Goal: Navigation & Orientation: Understand site structure

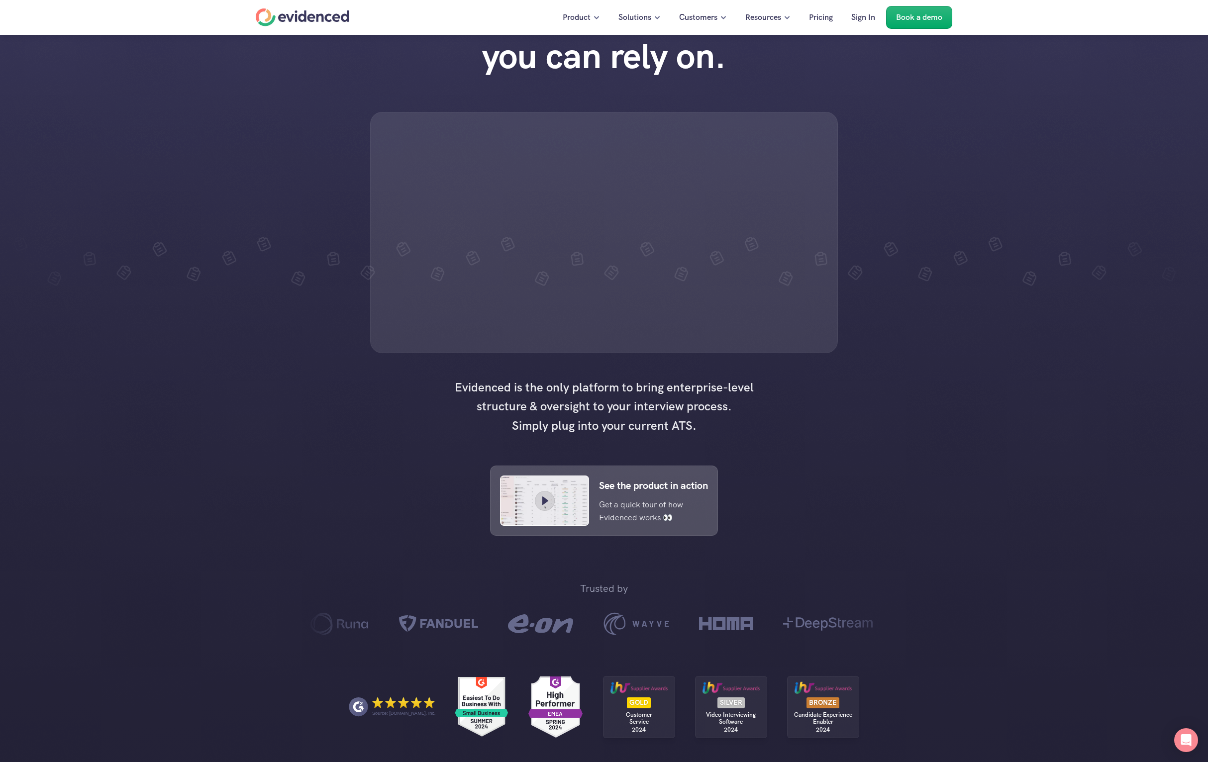
scroll to position [67, 0]
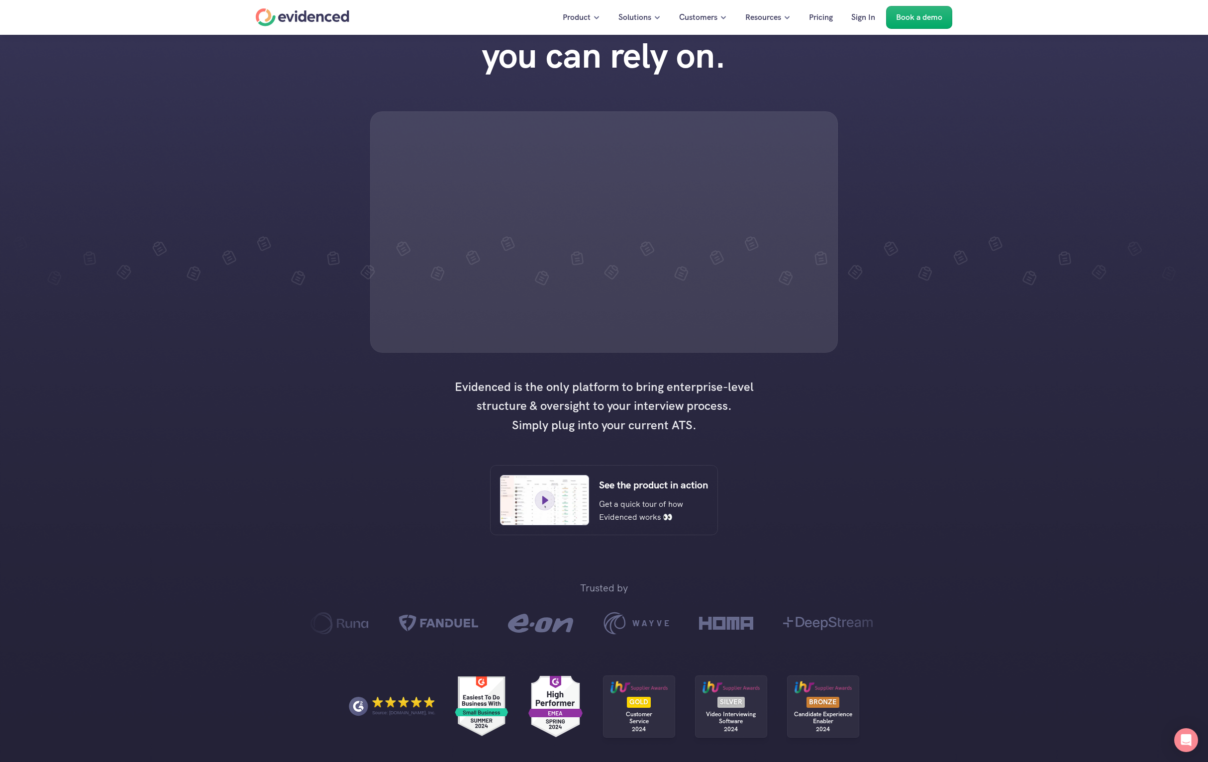
click at [587, 526] on div at bounding box center [544, 500] width 89 height 50
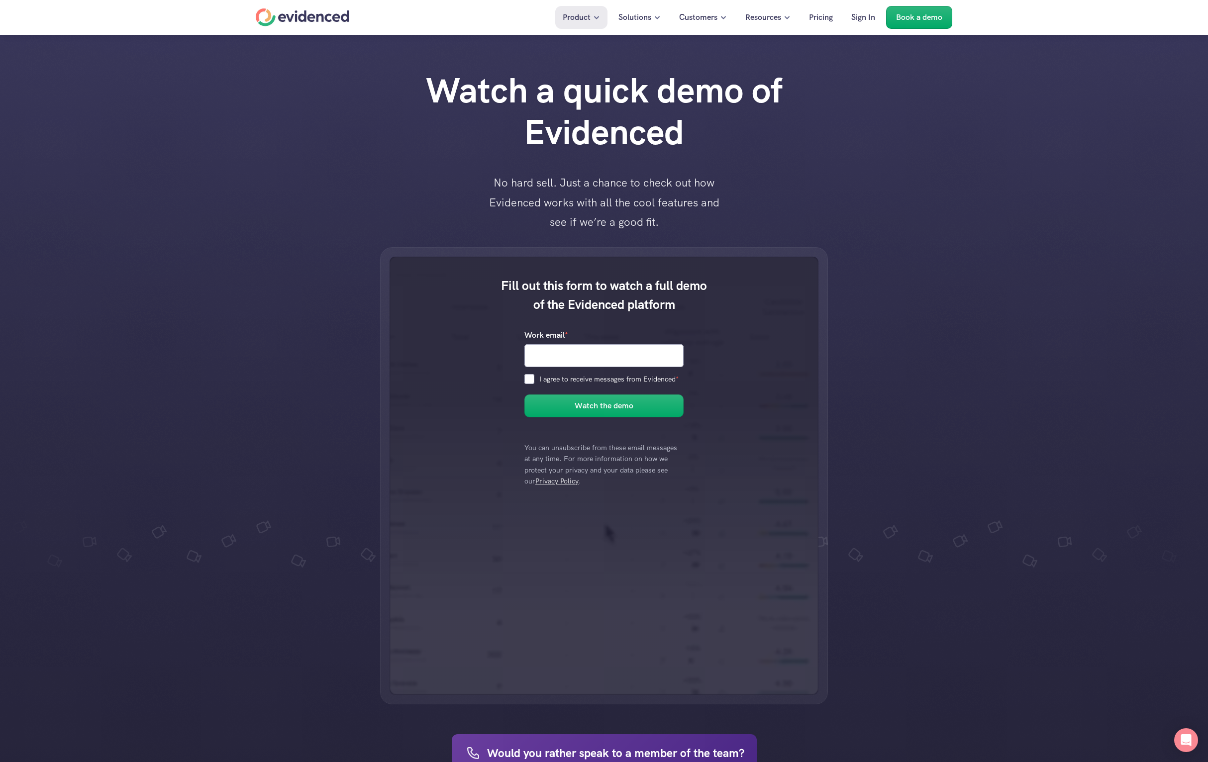
click at [936, 418] on div "Fill out this form to watch a full demo of the Evidenced platform Work email * …" at bounding box center [604, 475] width 1208 height 457
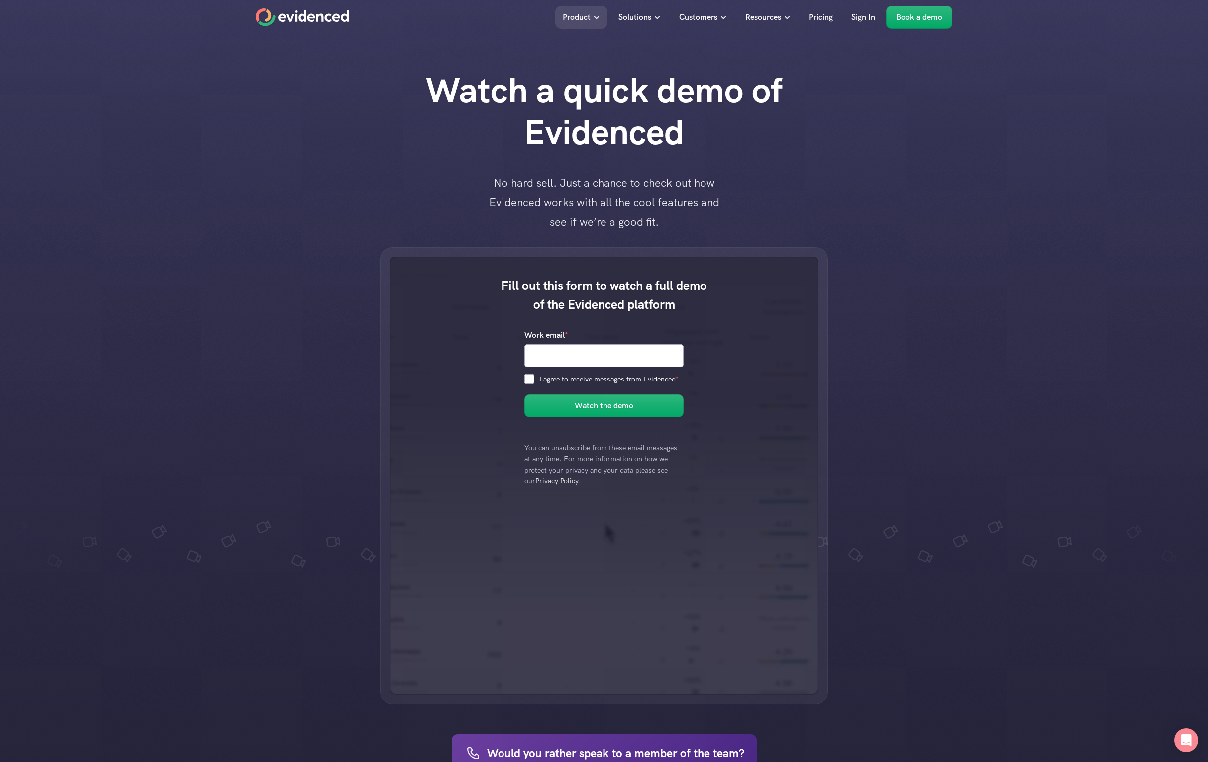
click at [342, 17] on use "Home" at bounding box center [302, 17] width 93 height 18
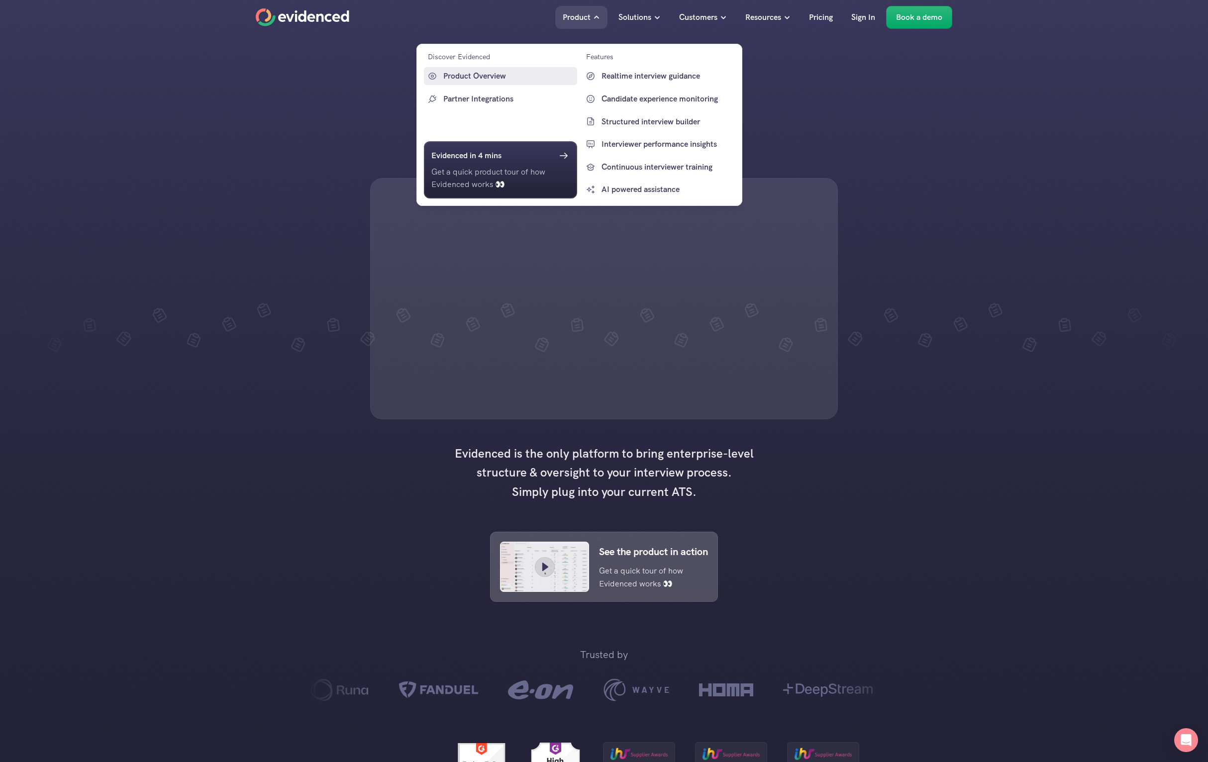
click at [511, 76] on p "Product Overview" at bounding box center [508, 76] width 131 height 13
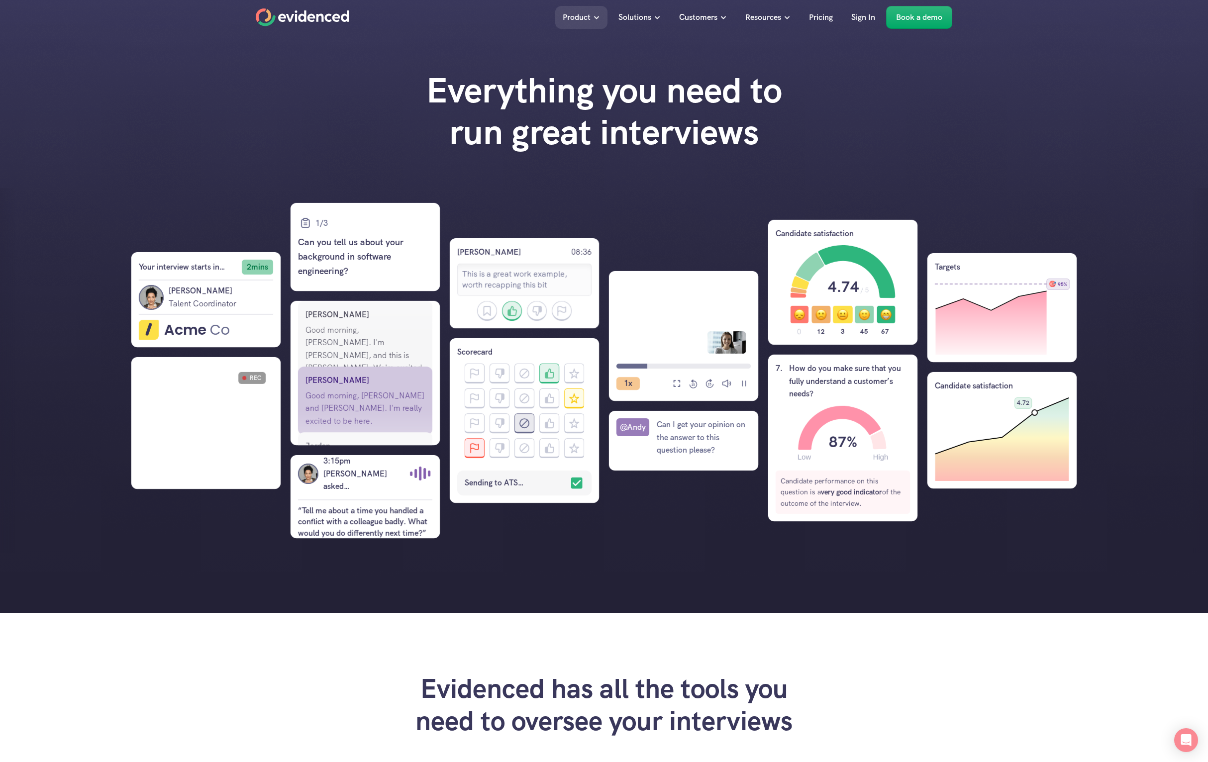
click at [319, 20] on icon "Home" at bounding box center [303, 17] width 94 height 18
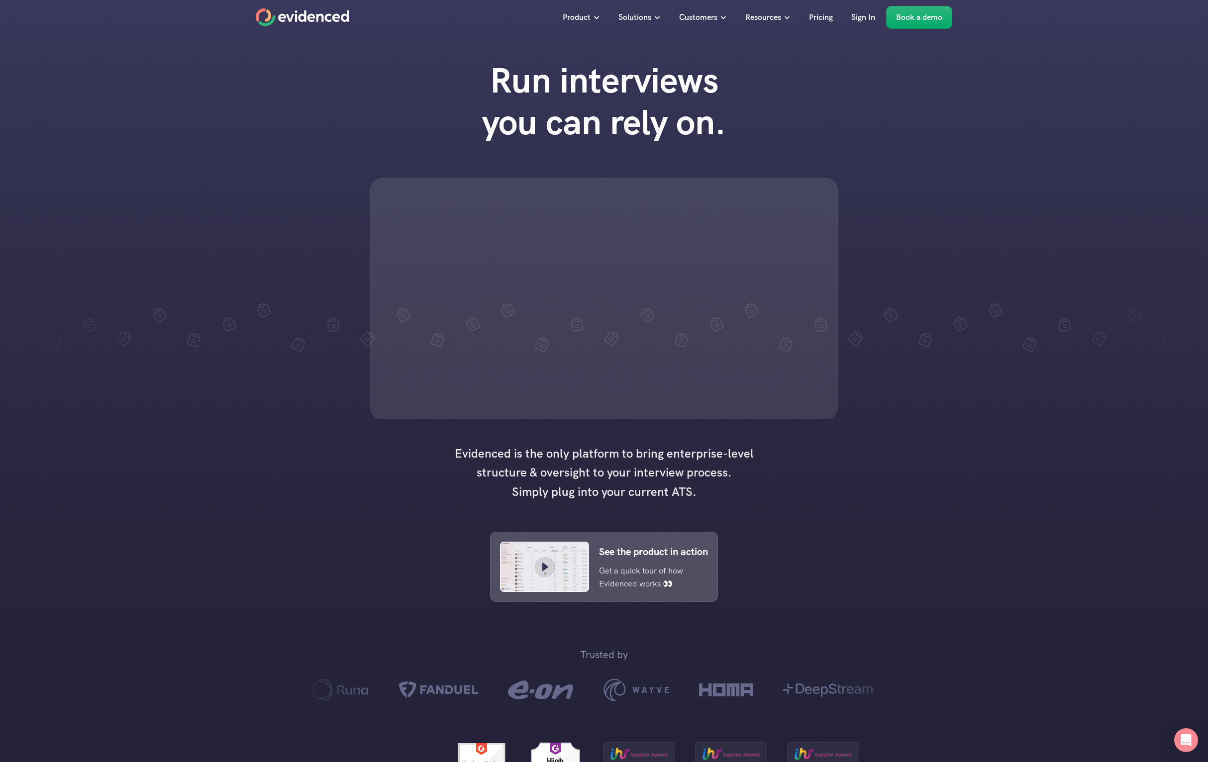
click at [544, 378] on div at bounding box center [604, 298] width 468 height 241
click at [486, 385] on div at bounding box center [604, 298] width 468 height 241
